Goal: Transaction & Acquisition: Purchase product/service

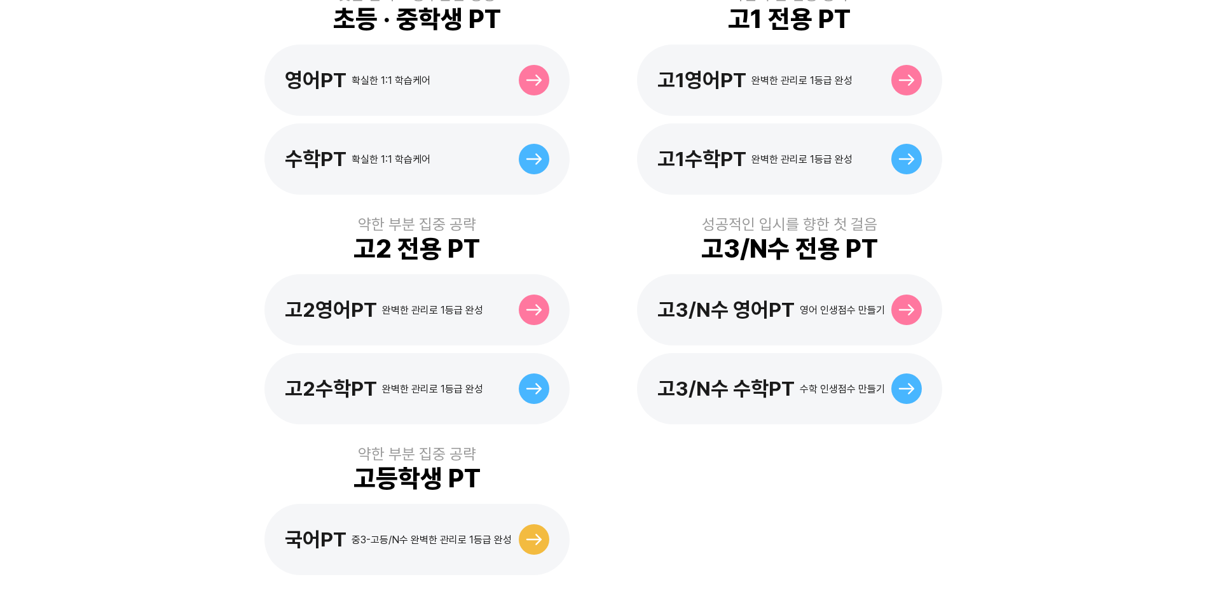
scroll to position [509, 0]
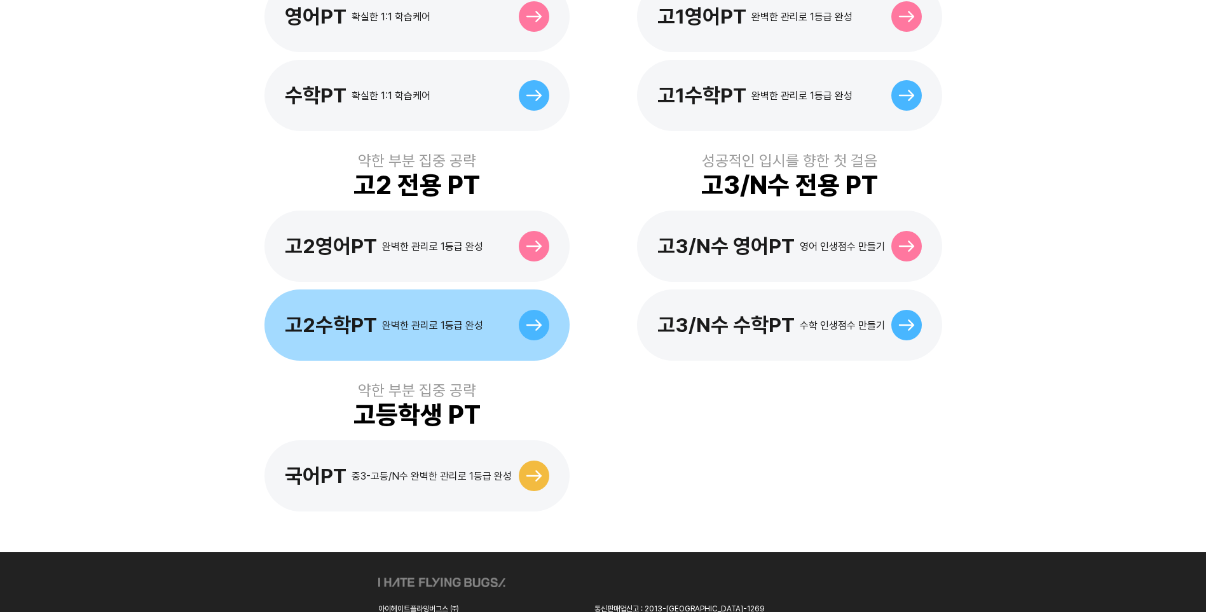
click at [523, 310] on div at bounding box center [534, 325] width 31 height 31
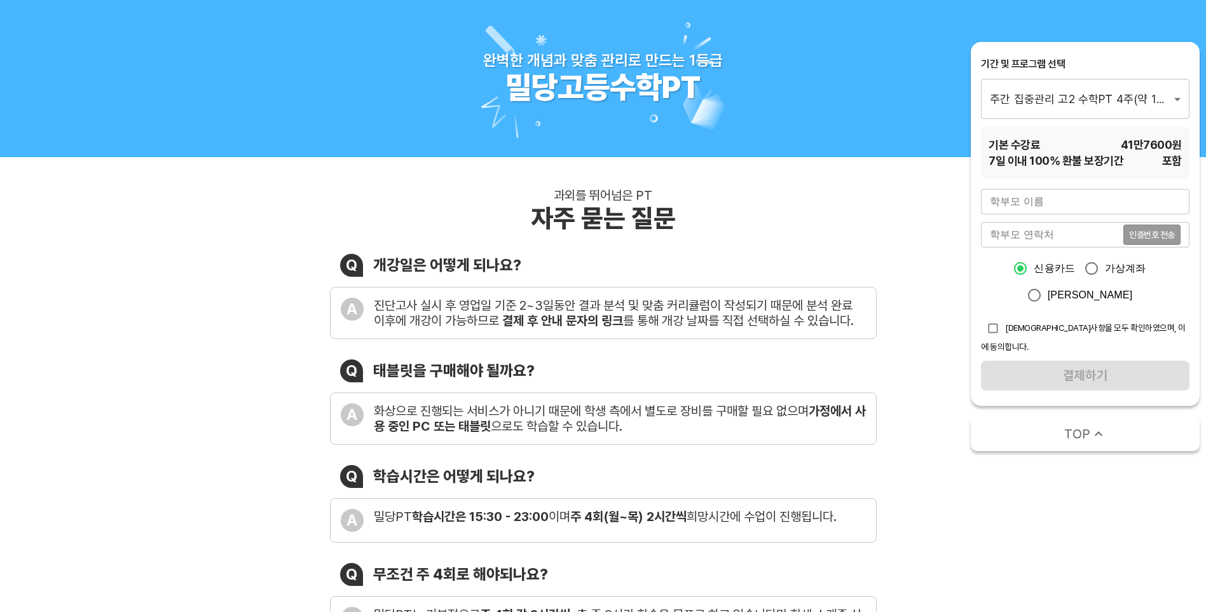
click at [991, 333] on input "checkbox" at bounding box center [993, 328] width 24 height 24
checkbox input "true"
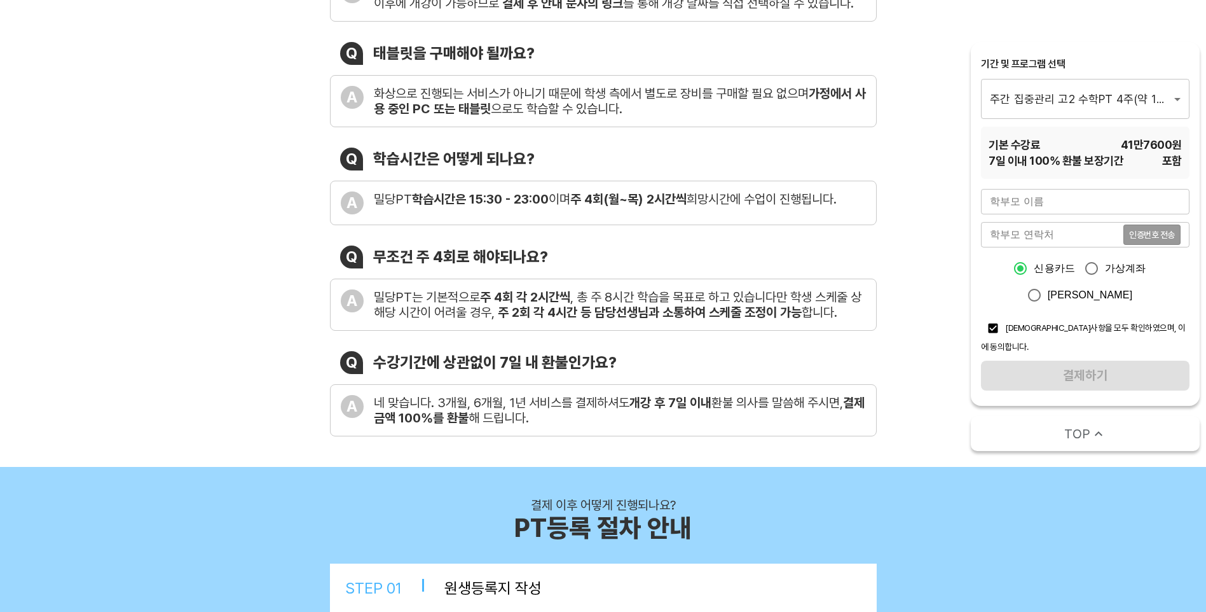
scroll to position [318, 0]
click at [1137, 208] on input "text" at bounding box center [1085, 201] width 209 height 25
type input "c"
type input "최연아"
type input "01052269125"
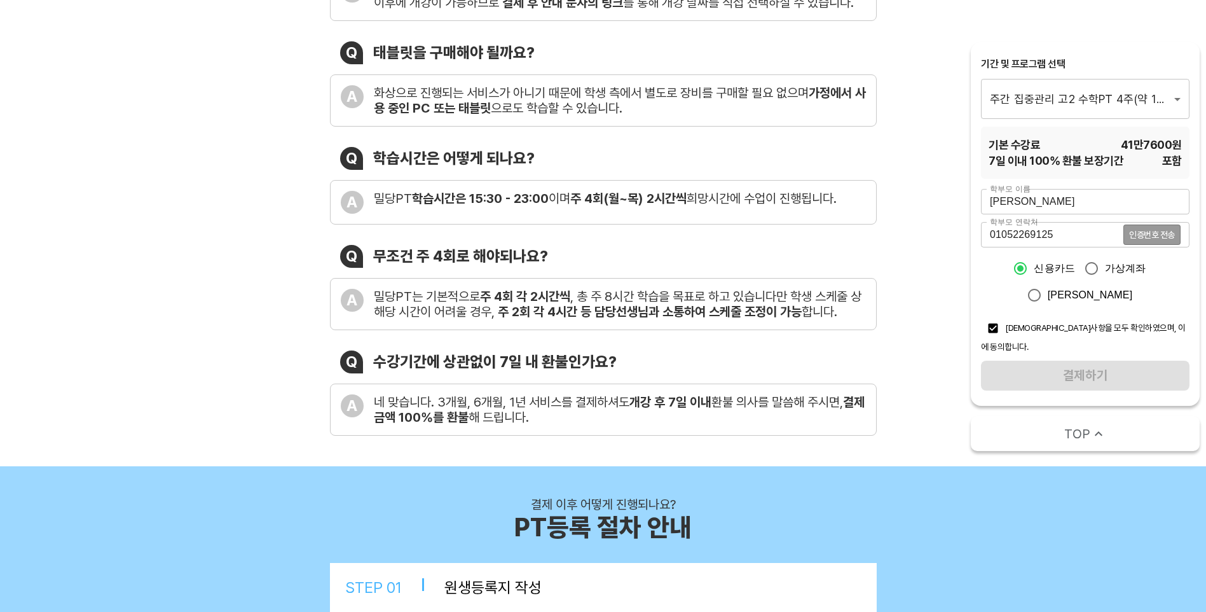
click at [1064, 366] on div "학부모 이름 최연아 학부모 이름 학부모 연락처 01052269125 인증번호 전송 학부모 연락처 신용카드 가상계좌 카카오페이 유의사항을 모두 …" at bounding box center [1085, 290] width 209 height 202
click at [1159, 238] on span "인증번호 전송" at bounding box center [1152, 234] width 46 height 9
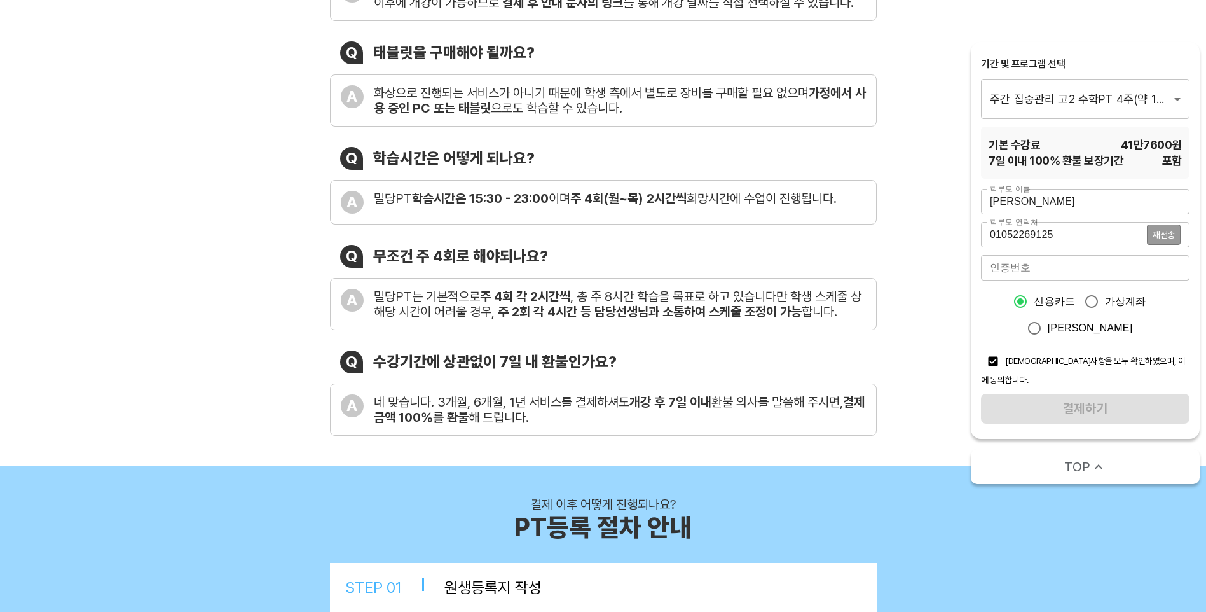
click at [1096, 258] on input "number" at bounding box center [1085, 267] width 209 height 25
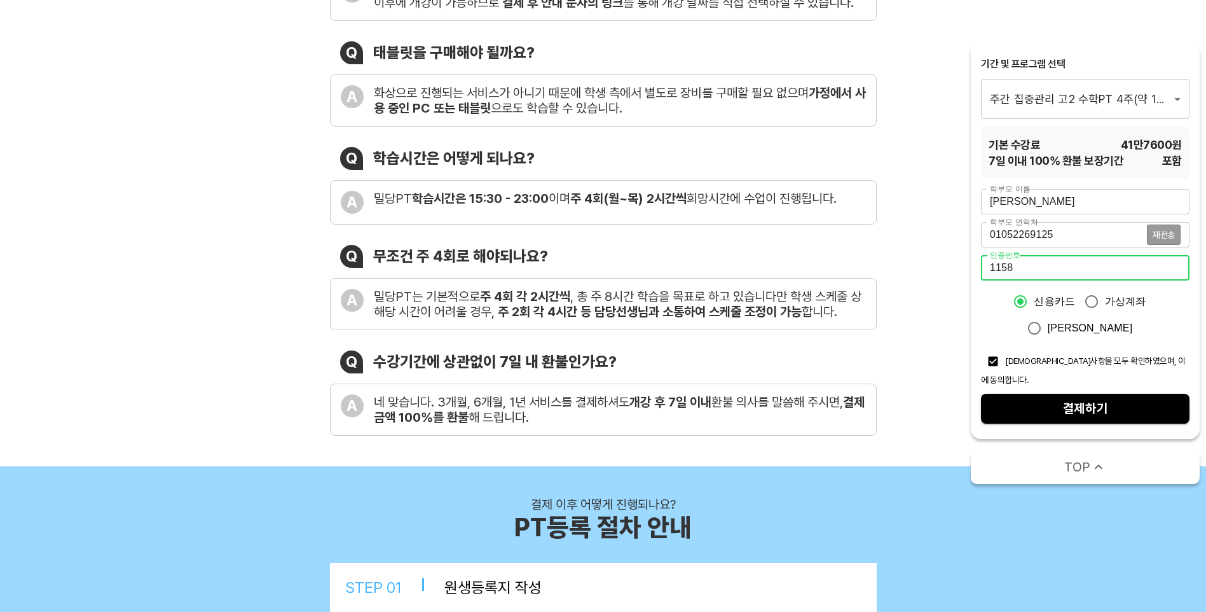
type input "1158"
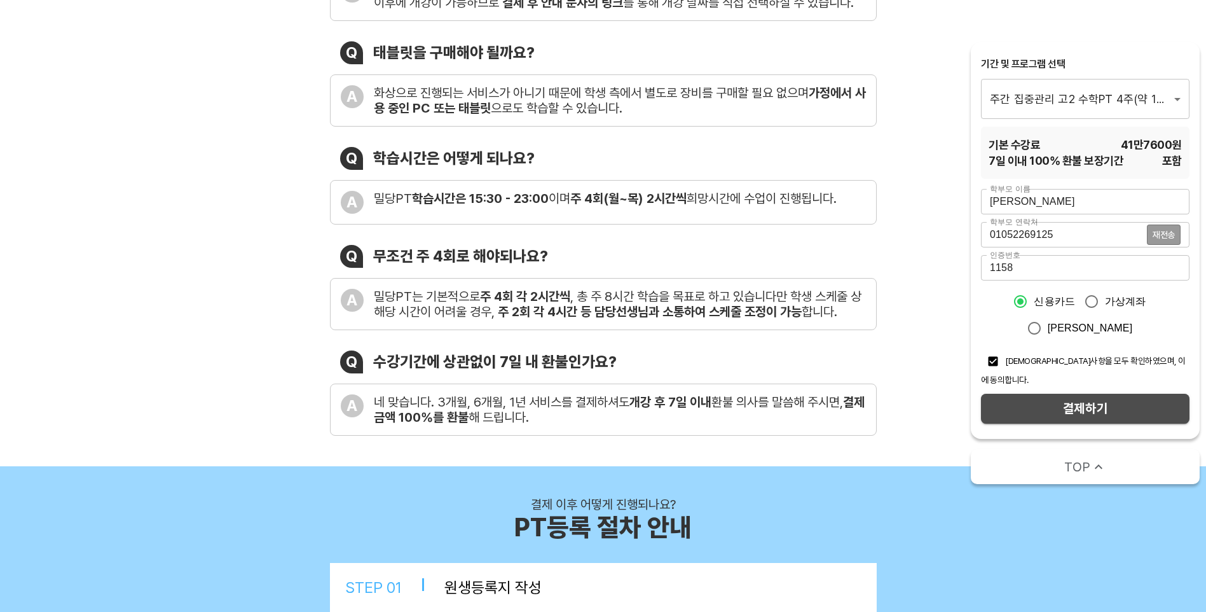
click at [1082, 397] on span "결제하기" at bounding box center [1085, 408] width 188 height 22
